Goal: Complete application form

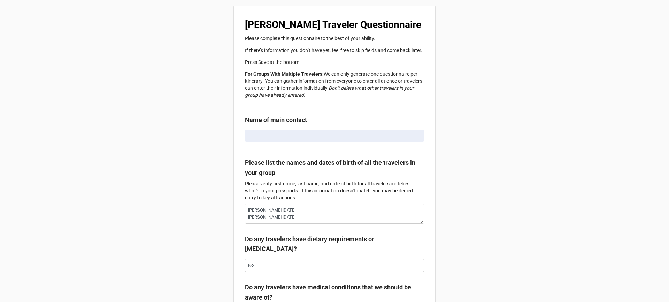
radio input "true"
type textarea "x"
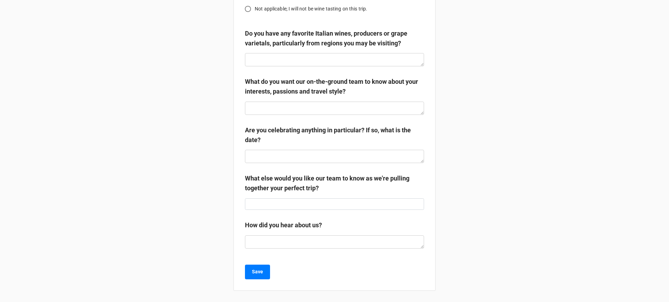
scroll to position [1307, 0]
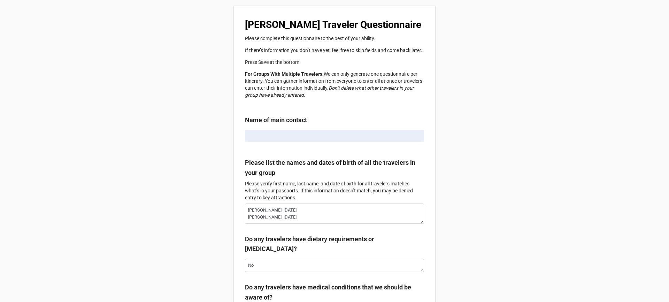
type textarea "x"
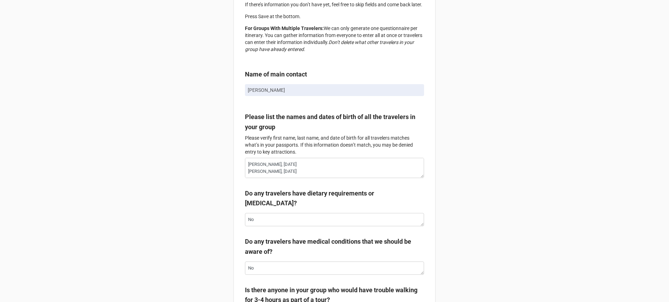
scroll to position [191, 0]
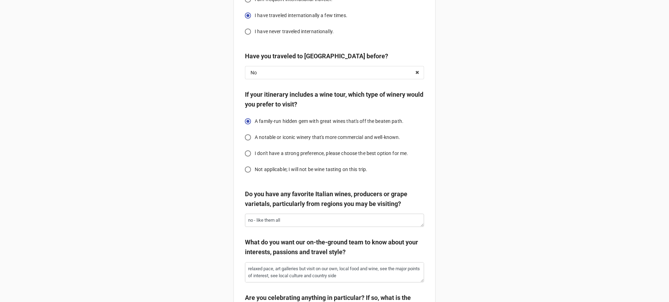
scroll to position [1248, 0]
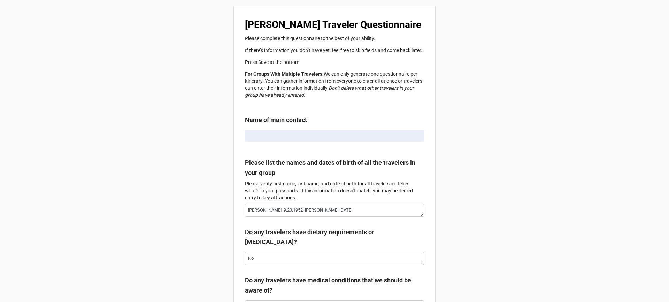
type textarea "x"
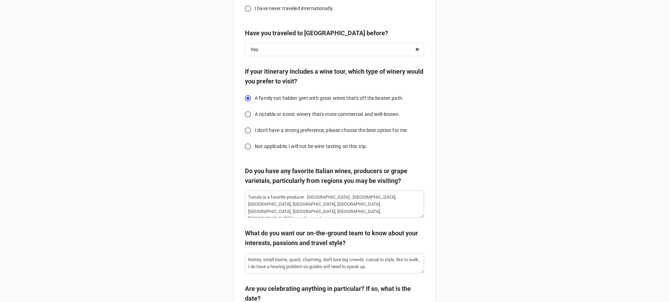
scroll to position [1150, 0]
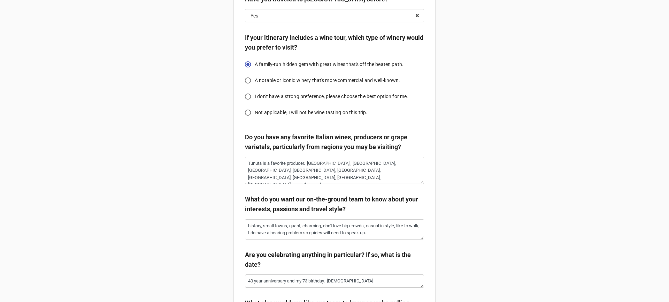
scroll to position [1229, 0]
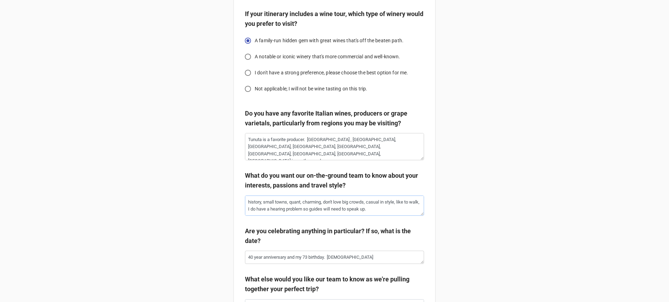
click at [294, 213] on textarea "history, small towns, quant, charming, don't love big crowds, casual in style, …" at bounding box center [334, 205] width 179 height 20
drag, startPoint x: 294, startPoint y: 213, endPoint x: 250, endPoint y: 212, distance: 43.6
click at [250, 212] on textarea "history, small towns, quant, charming, don't love big crowds, casual in style, …" at bounding box center [334, 205] width 179 height 20
click at [304, 215] on textarea "history, small towns, quant, charming, don't love big crowds, casual in style, …" at bounding box center [334, 205] width 179 height 20
